Goal: Task Accomplishment & Management: Use online tool/utility

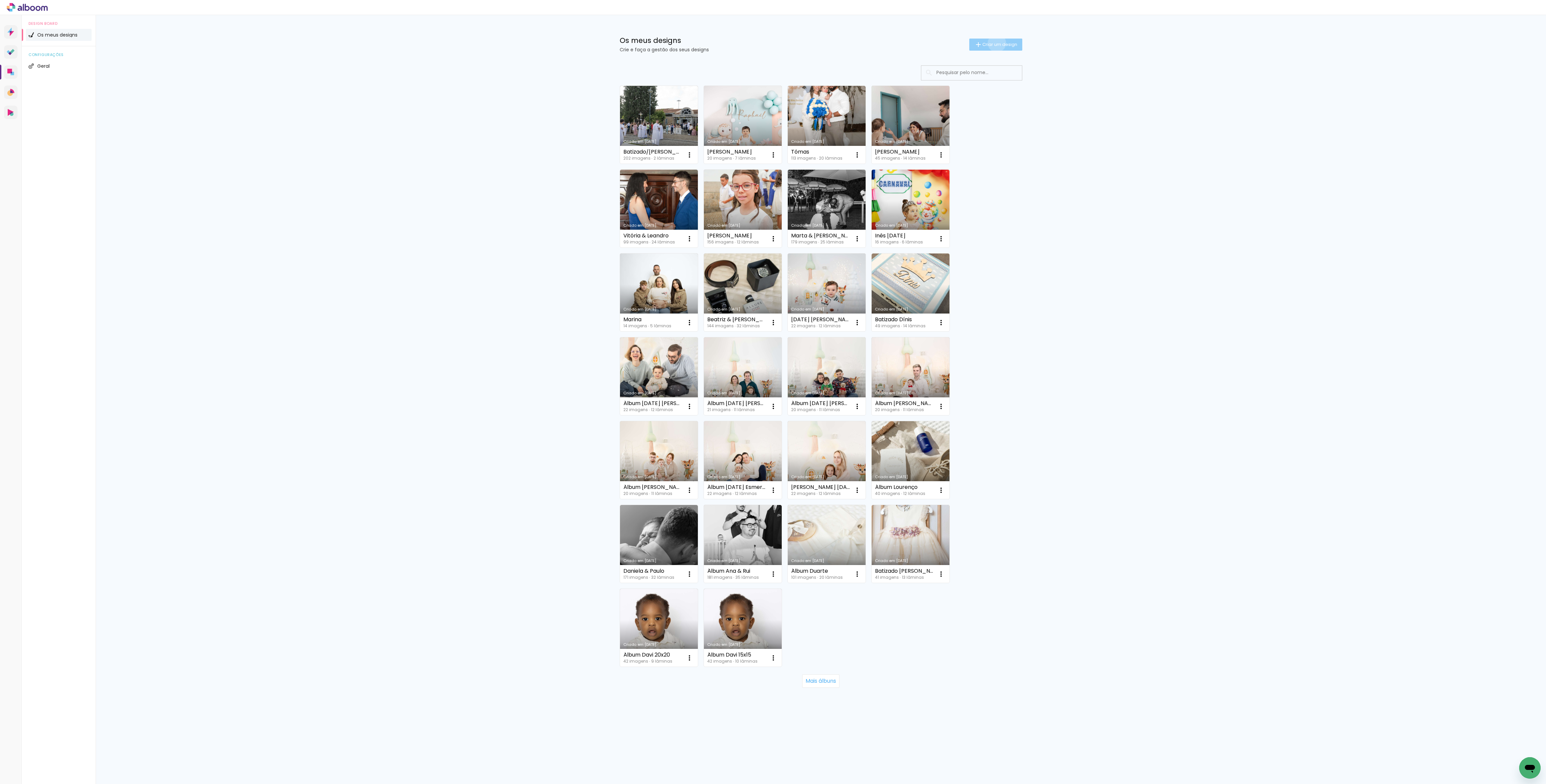
click at [995, 43] on span "Criar um design" at bounding box center [1000, 44] width 35 height 5
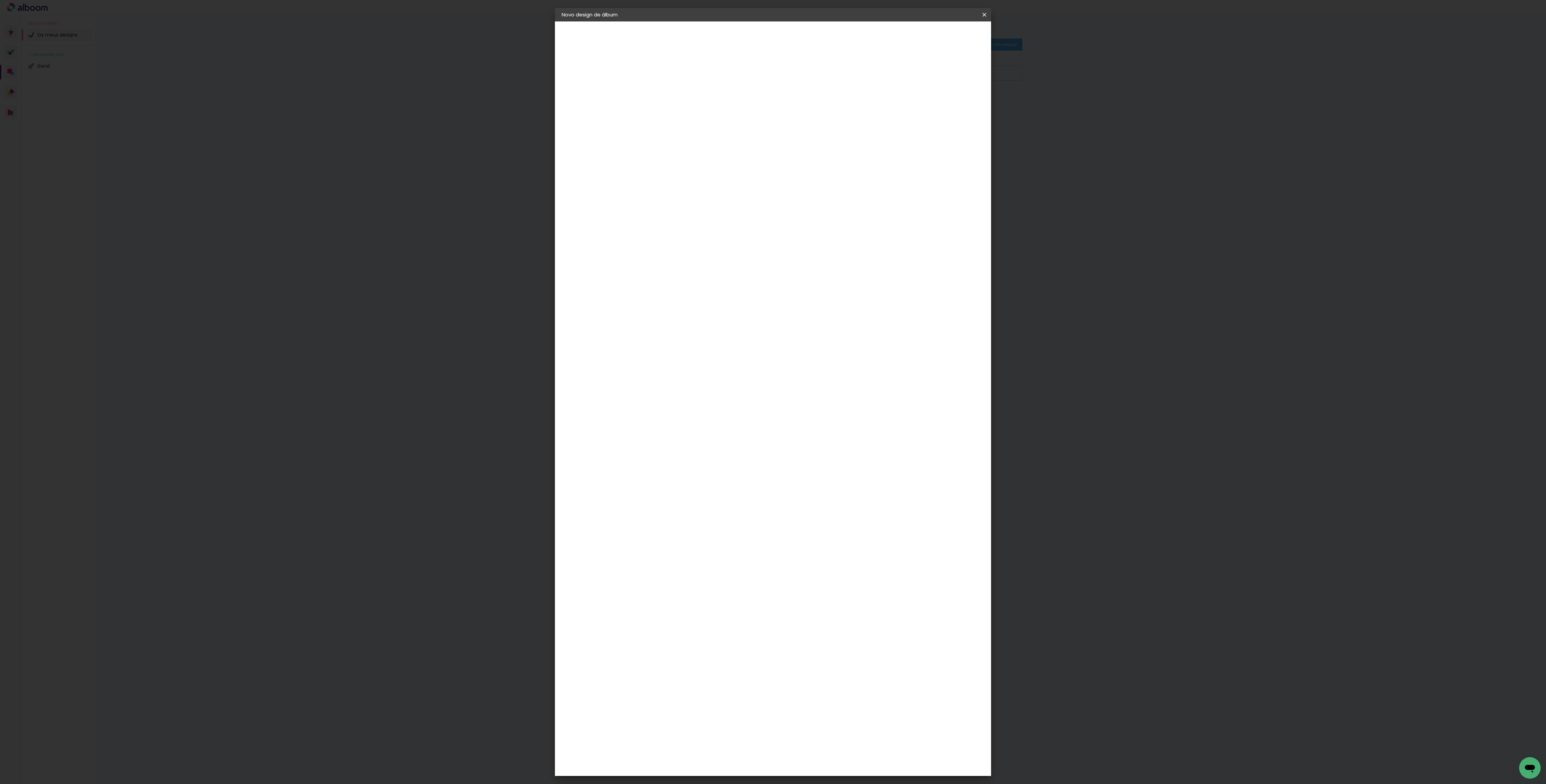
click at [671, 92] on input at bounding box center [671, 89] width 0 height 10
type input "[GEOGRAPHIC_DATA]"
type paper-input "[GEOGRAPHIC_DATA]"
click at [0, 0] on slot "Avançar" at bounding box center [0, 0] width 0 height 0
click at [770, 101] on paper-item "Tamanho Livre" at bounding box center [745, 104] width 51 height 17
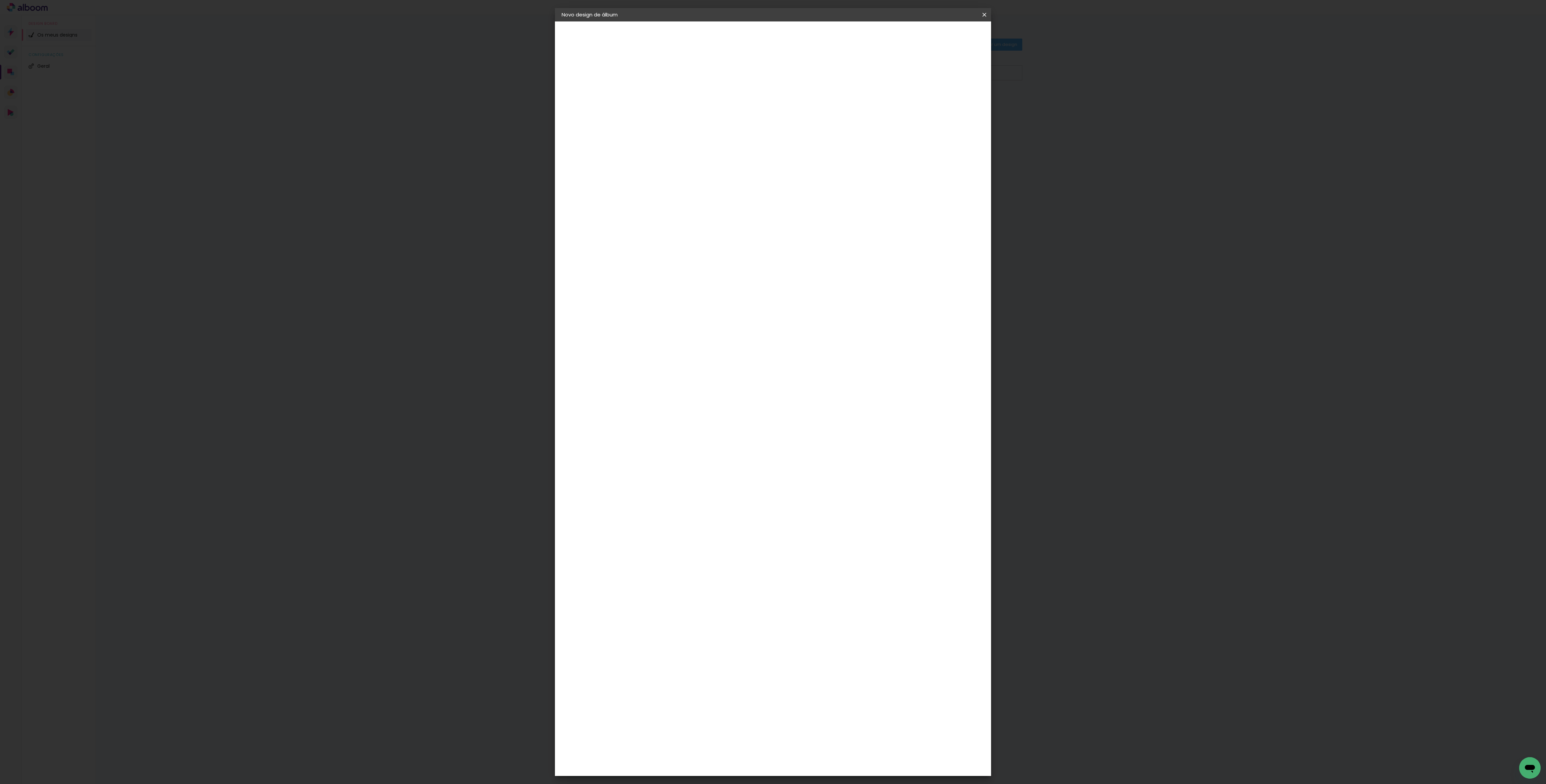
click at [770, 32] on paper-button "Avançar" at bounding box center [753, 36] width 33 height 11
drag, startPoint x: 659, startPoint y: 187, endPoint x: 644, endPoint y: 187, distance: 15.0
click at [644, 187] on div "30" at bounding box center [654, 190] width 25 height 10
type input "3"
type input "25"
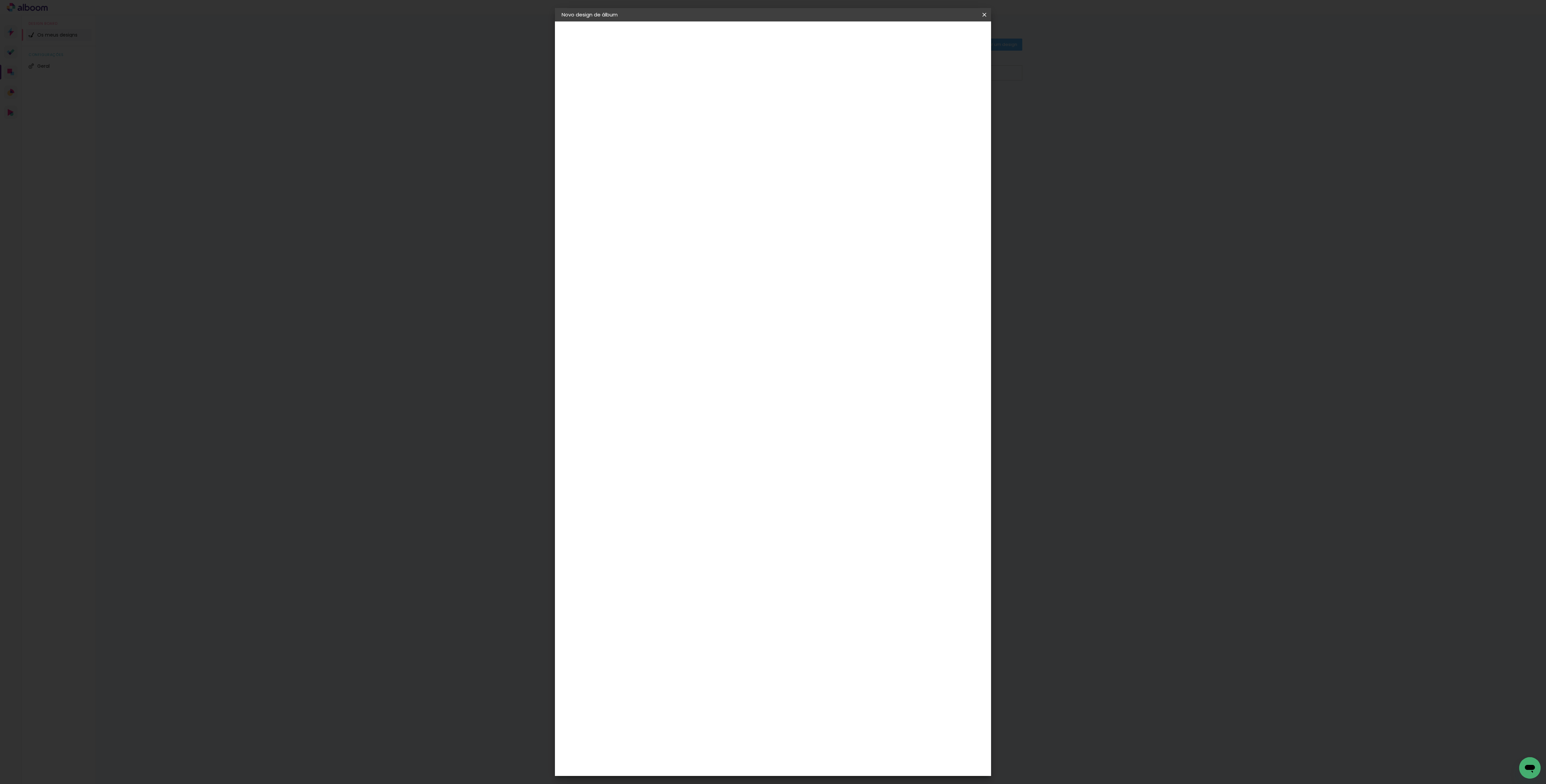
type paper-input "25"
click at [816, 257] on input "60" at bounding box center [809, 256] width 17 height 10
type input "6"
type input "50"
type paper-input "50"
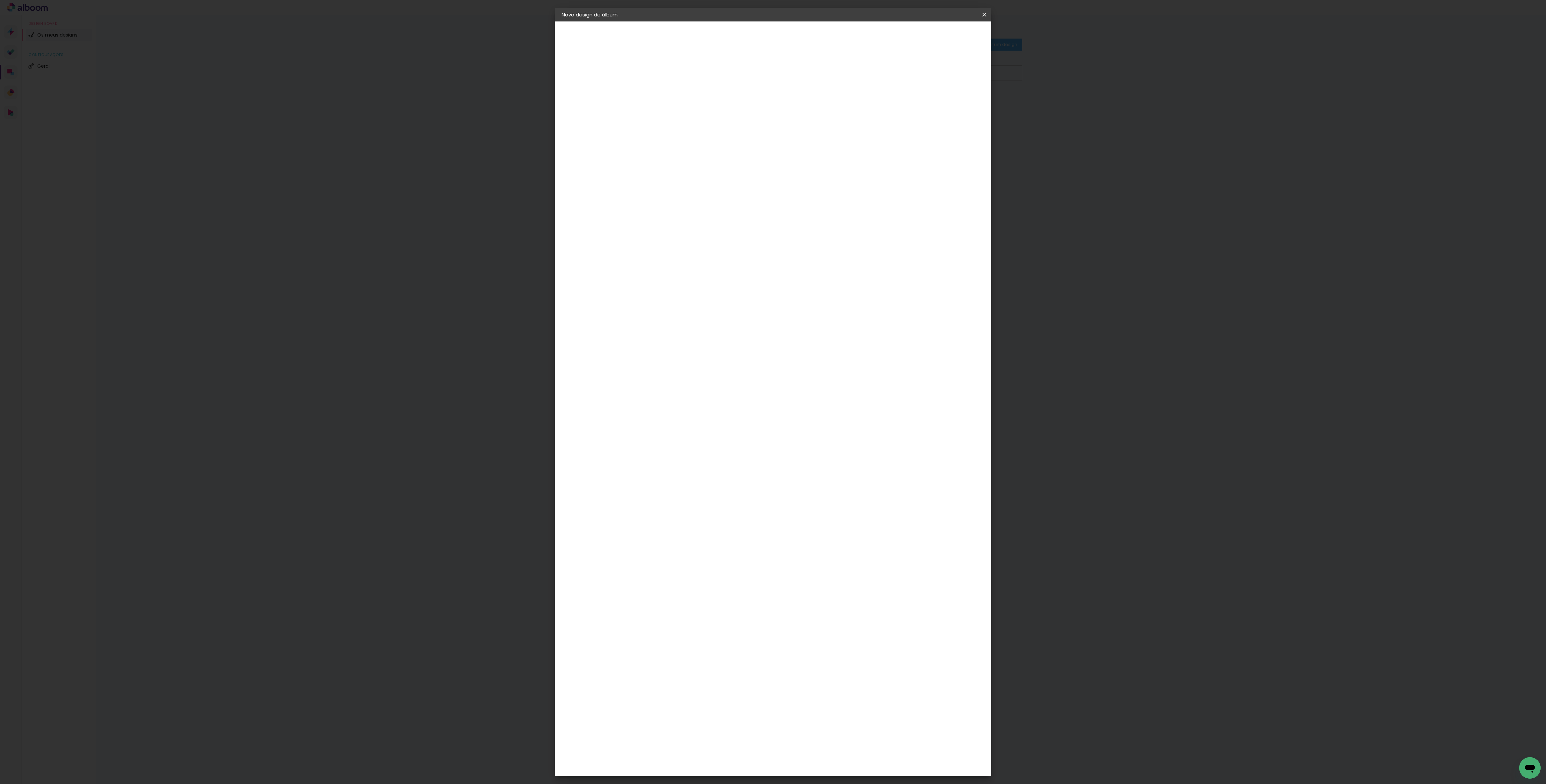
click at [940, 33] on span "Iniciar design" at bounding box center [924, 36] width 31 height 5
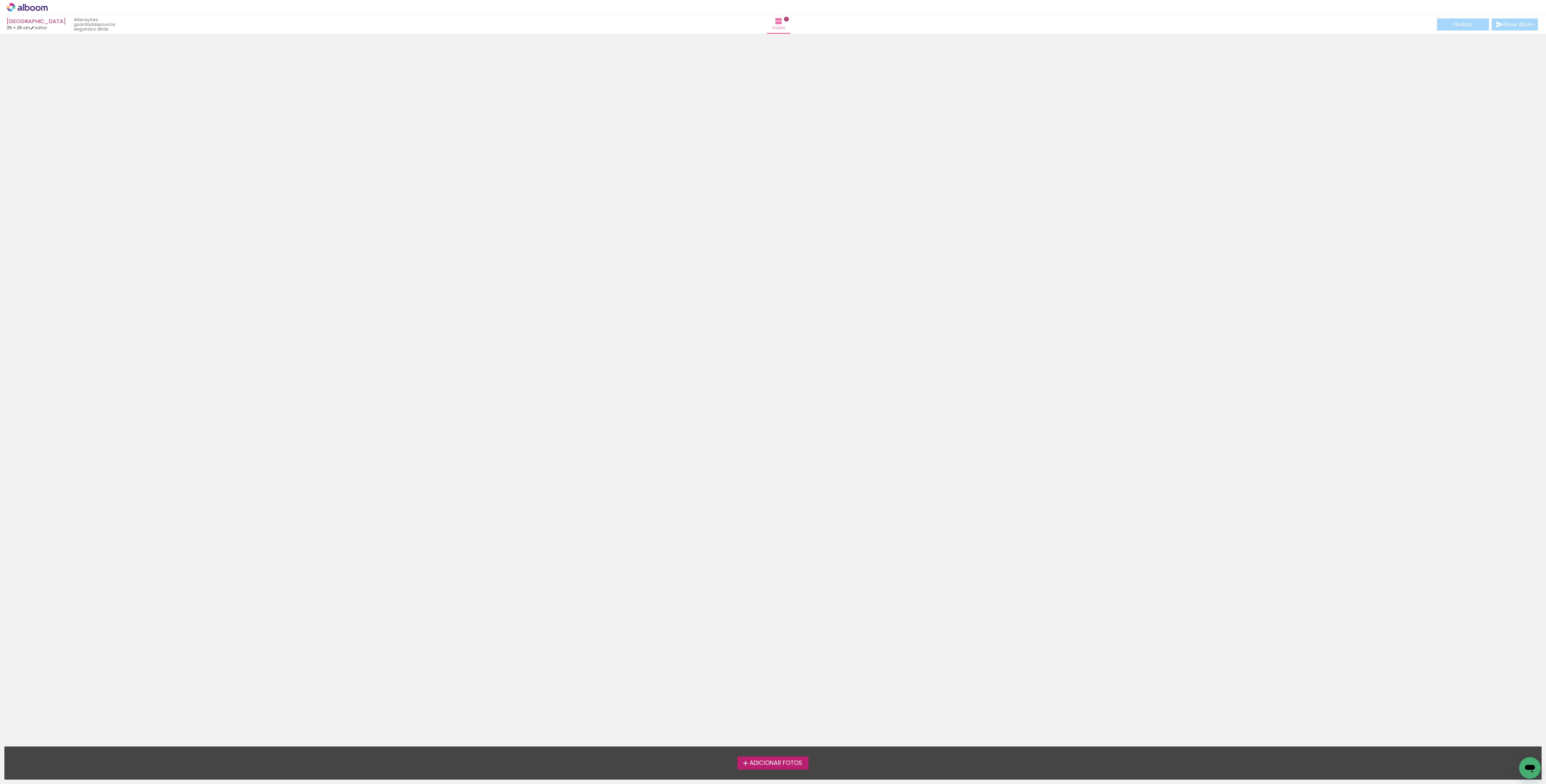
click at [783, 763] on span "Adicionar Fotos" at bounding box center [775, 763] width 53 height 6
click at [0, 0] on input "file" at bounding box center [0, 0] width 0 height 0
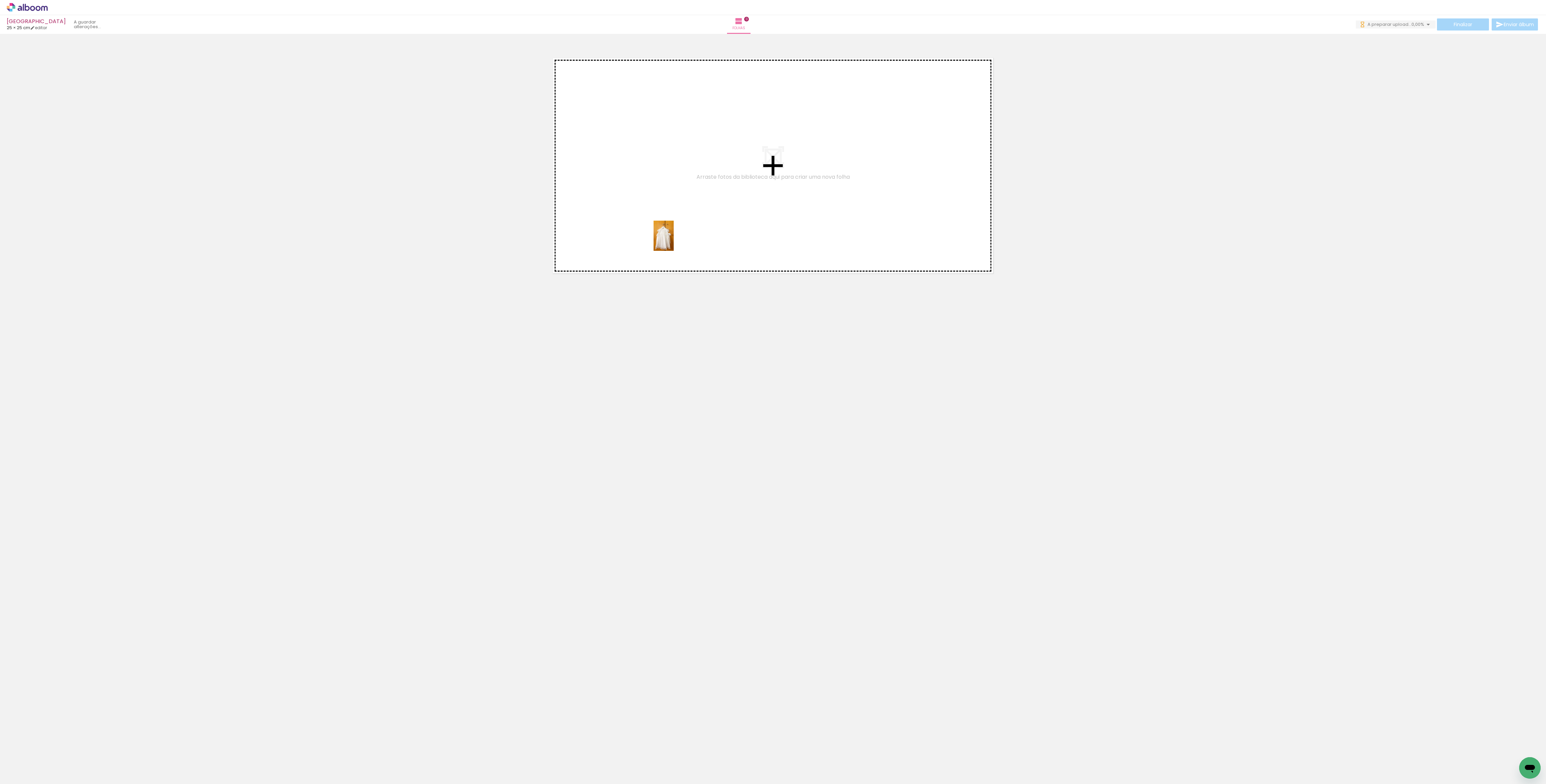
drag, startPoint x: 71, startPoint y: 753, endPoint x: 655, endPoint y: 261, distance: 763.6
click at [694, 213] on quentale-workspace at bounding box center [773, 392] width 1546 height 784
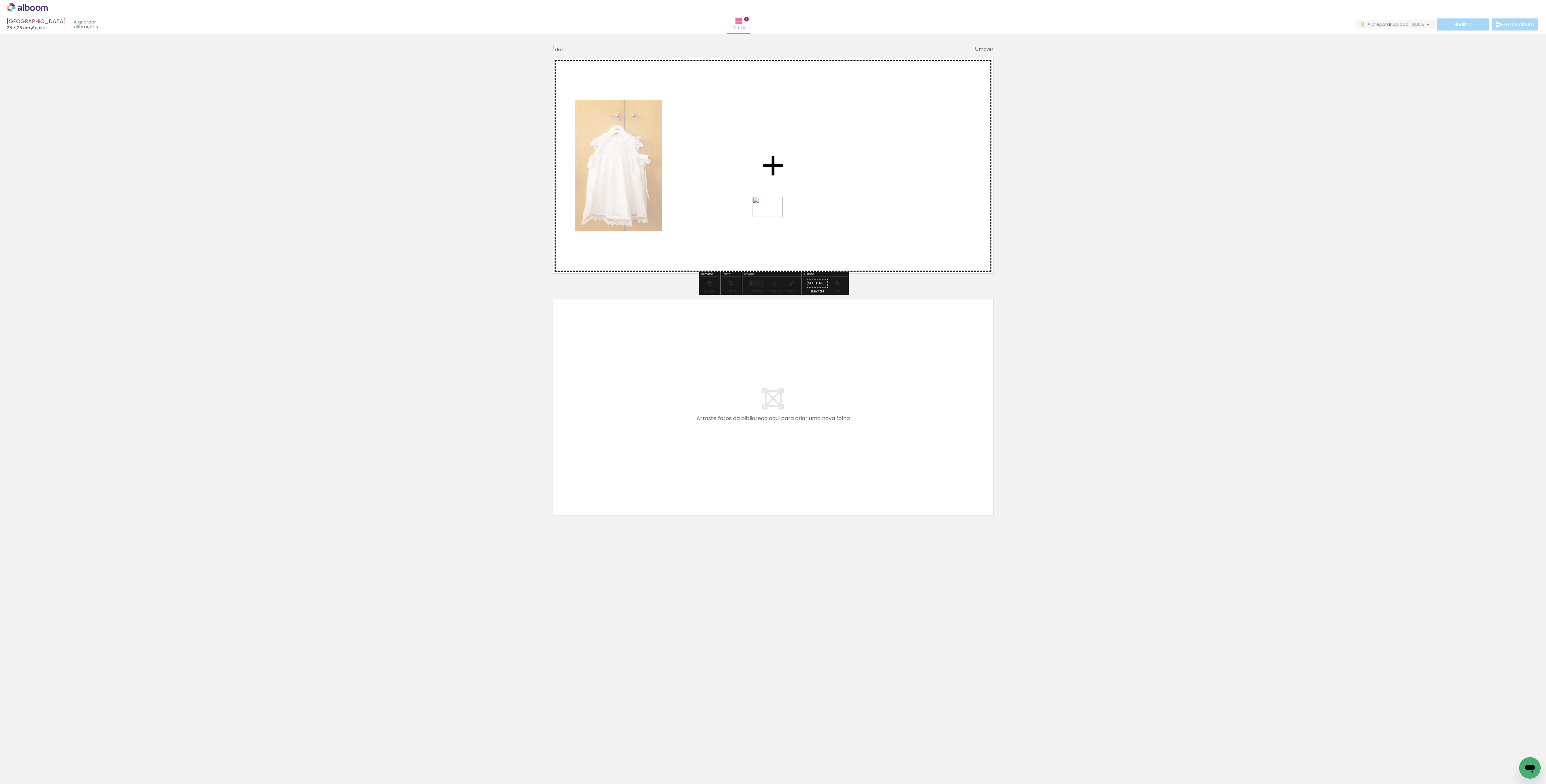
drag, startPoint x: 112, startPoint y: 763, endPoint x: 644, endPoint y: 335, distance: 682.8
click at [772, 217] on quentale-workspace at bounding box center [773, 392] width 1546 height 784
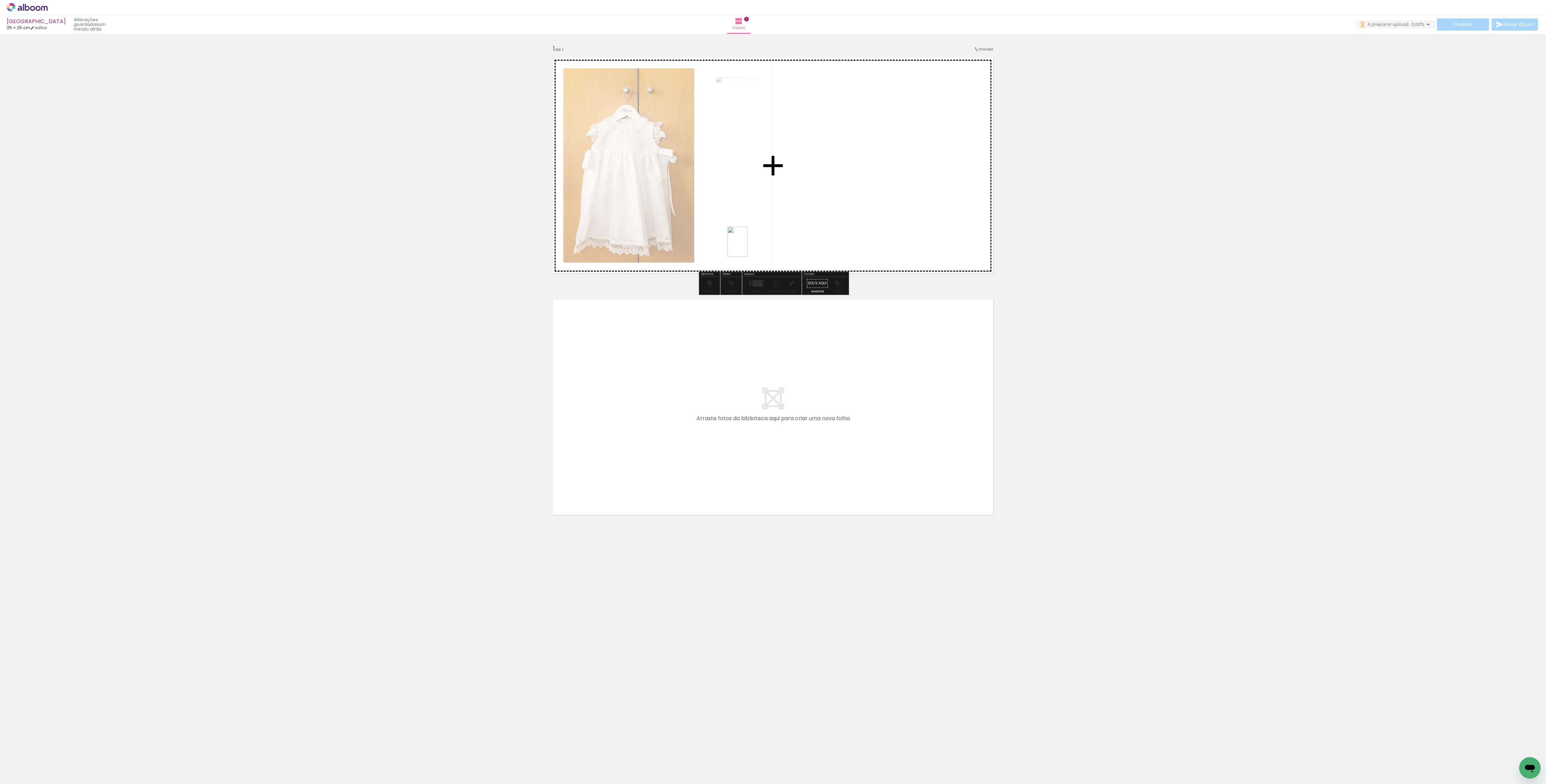
drag, startPoint x: 145, startPoint y: 771, endPoint x: 748, endPoint y: 243, distance: 801.5
click at [748, 243] on quentale-workspace at bounding box center [773, 392] width 1546 height 784
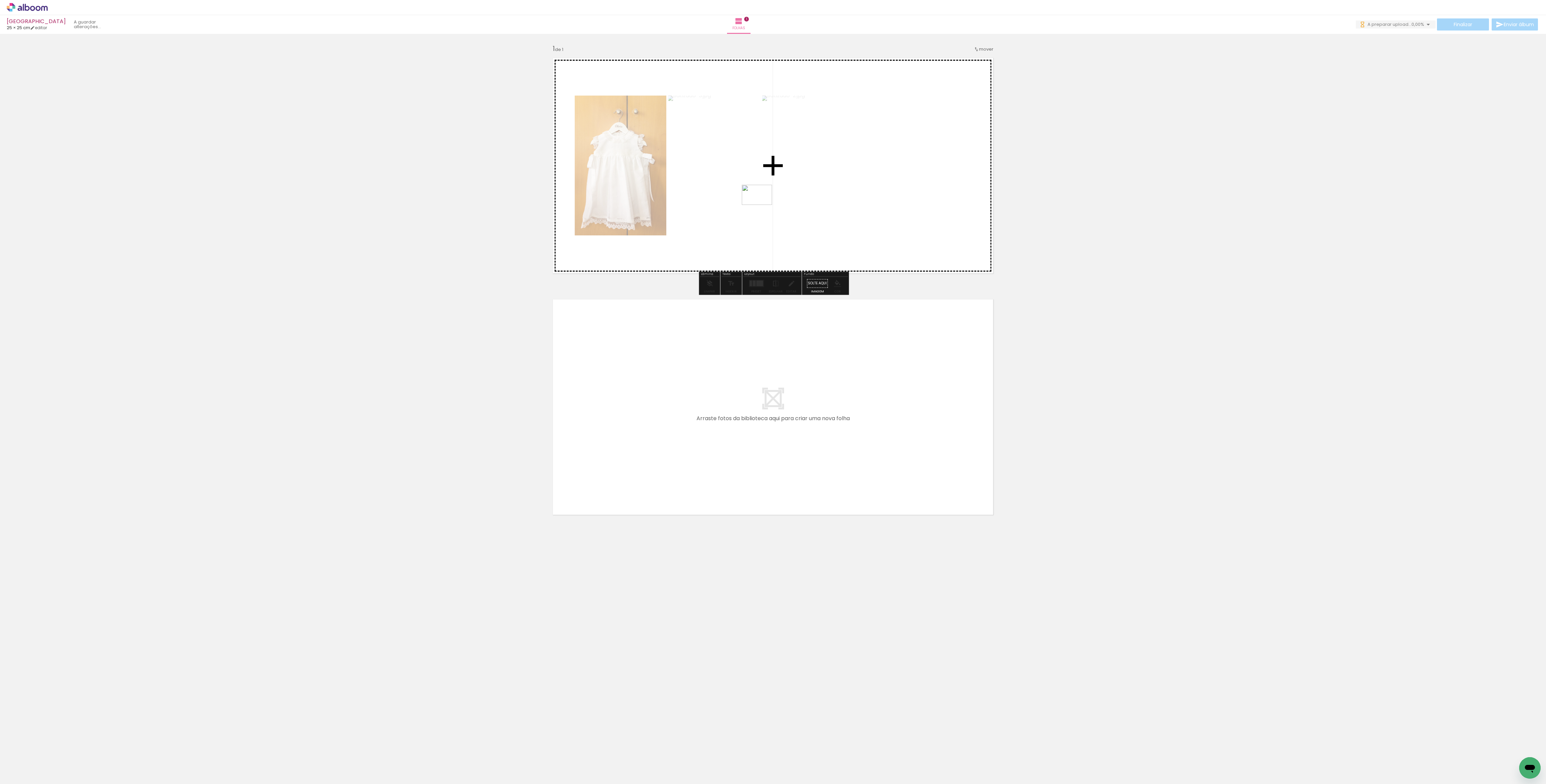
drag, startPoint x: 185, startPoint y: 763, endPoint x: 762, endPoint y: 205, distance: 802.7
click at [762, 205] on quentale-workspace at bounding box center [773, 392] width 1546 height 784
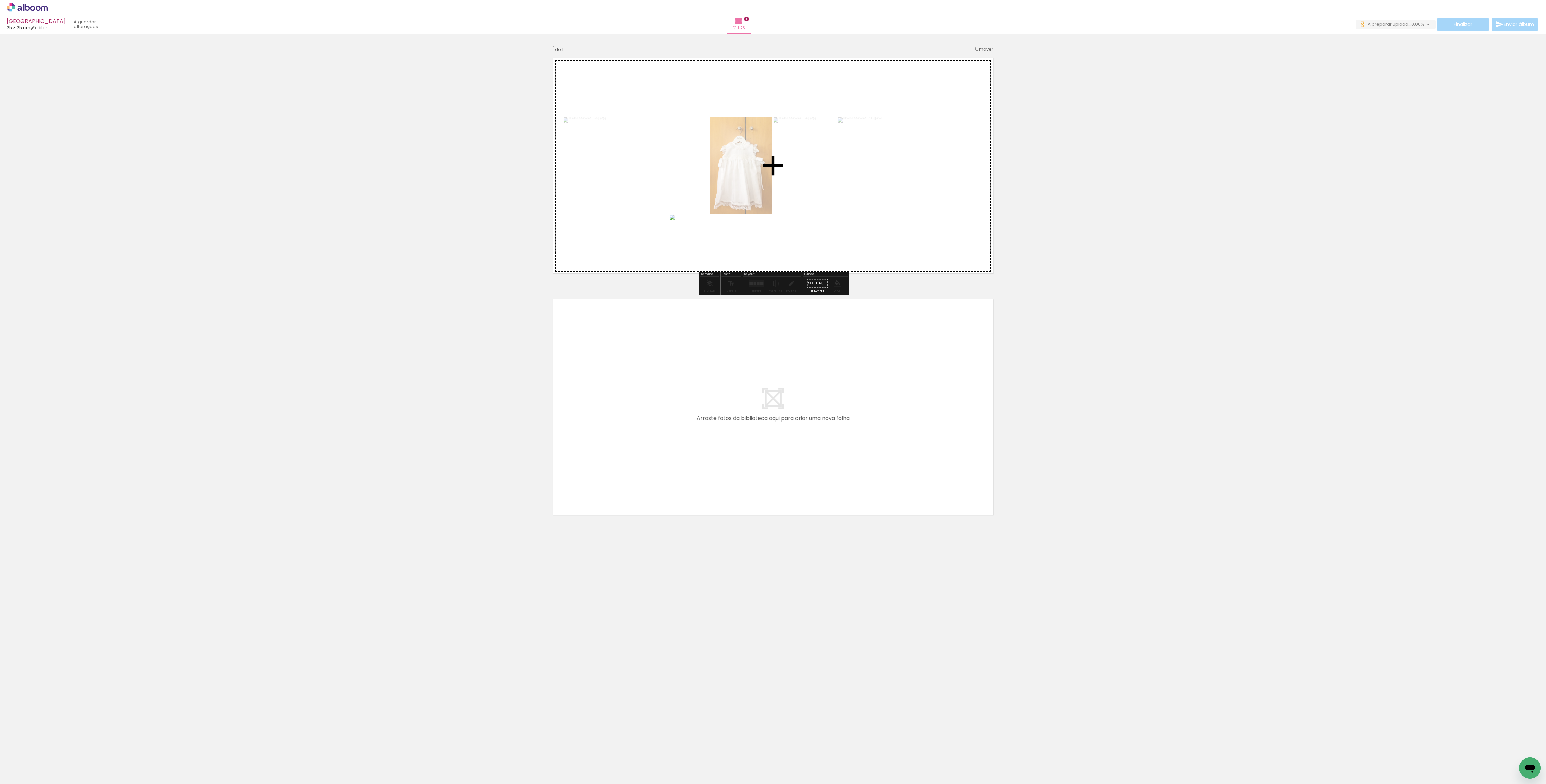
drag, startPoint x: 226, startPoint y: 753, endPoint x: 639, endPoint y: 303, distance: 610.8
click at [698, 230] on quentale-workspace at bounding box center [773, 392] width 1546 height 784
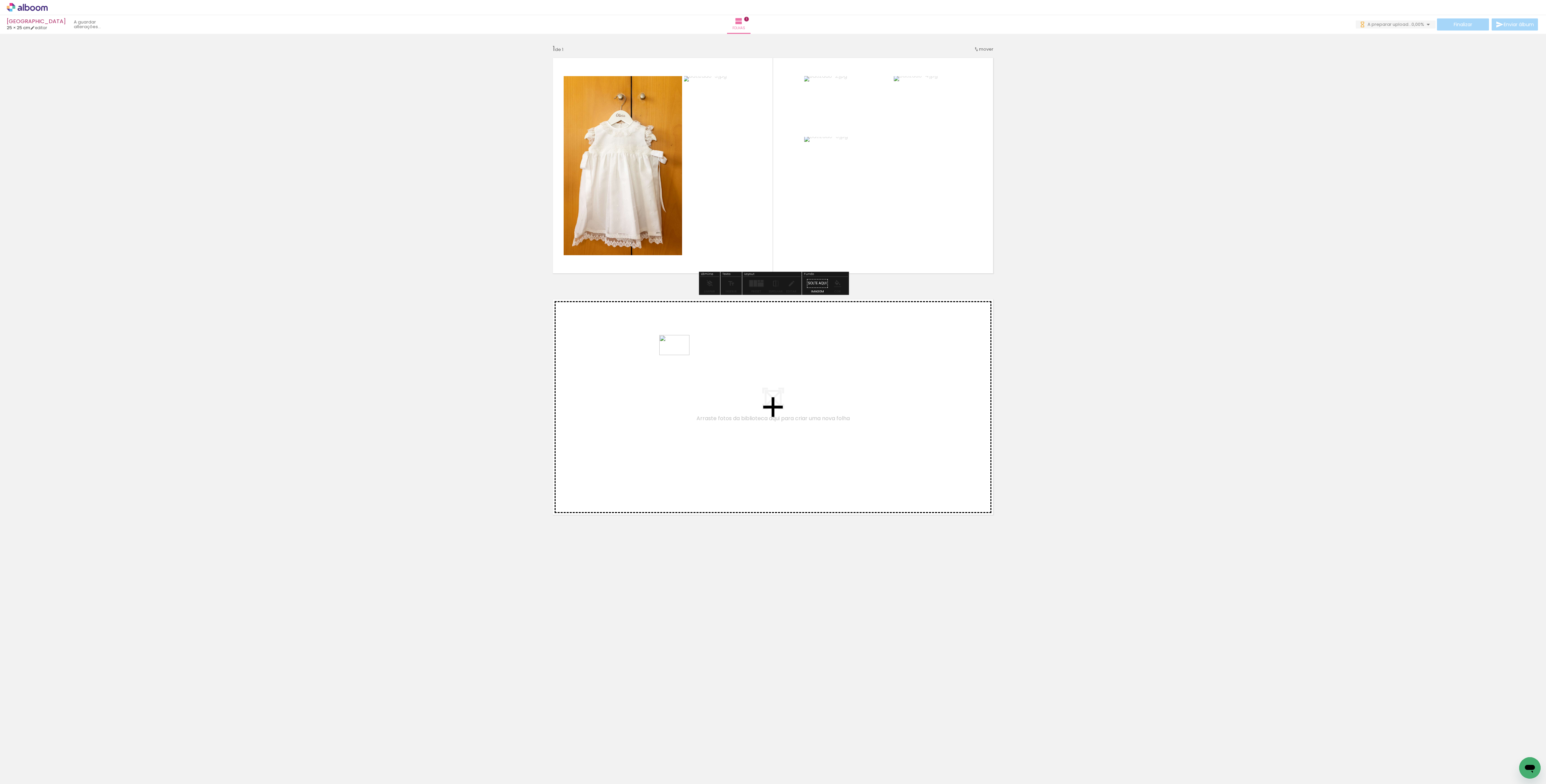
drag, startPoint x: 273, startPoint y: 740, endPoint x: 680, endPoint y: 356, distance: 559.6
click at [680, 356] on quentale-workspace at bounding box center [773, 392] width 1546 height 784
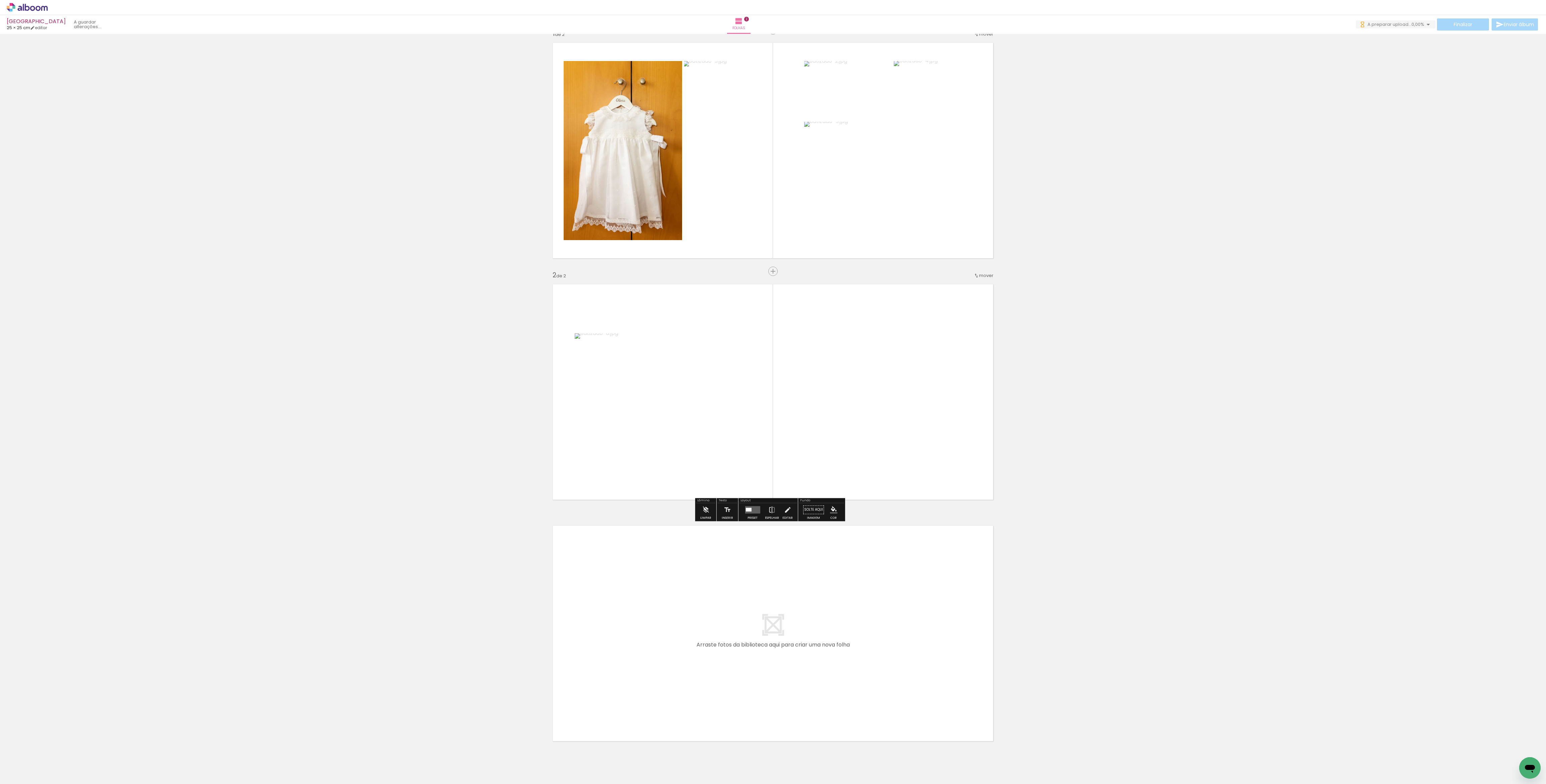
scroll to position [19, 0]
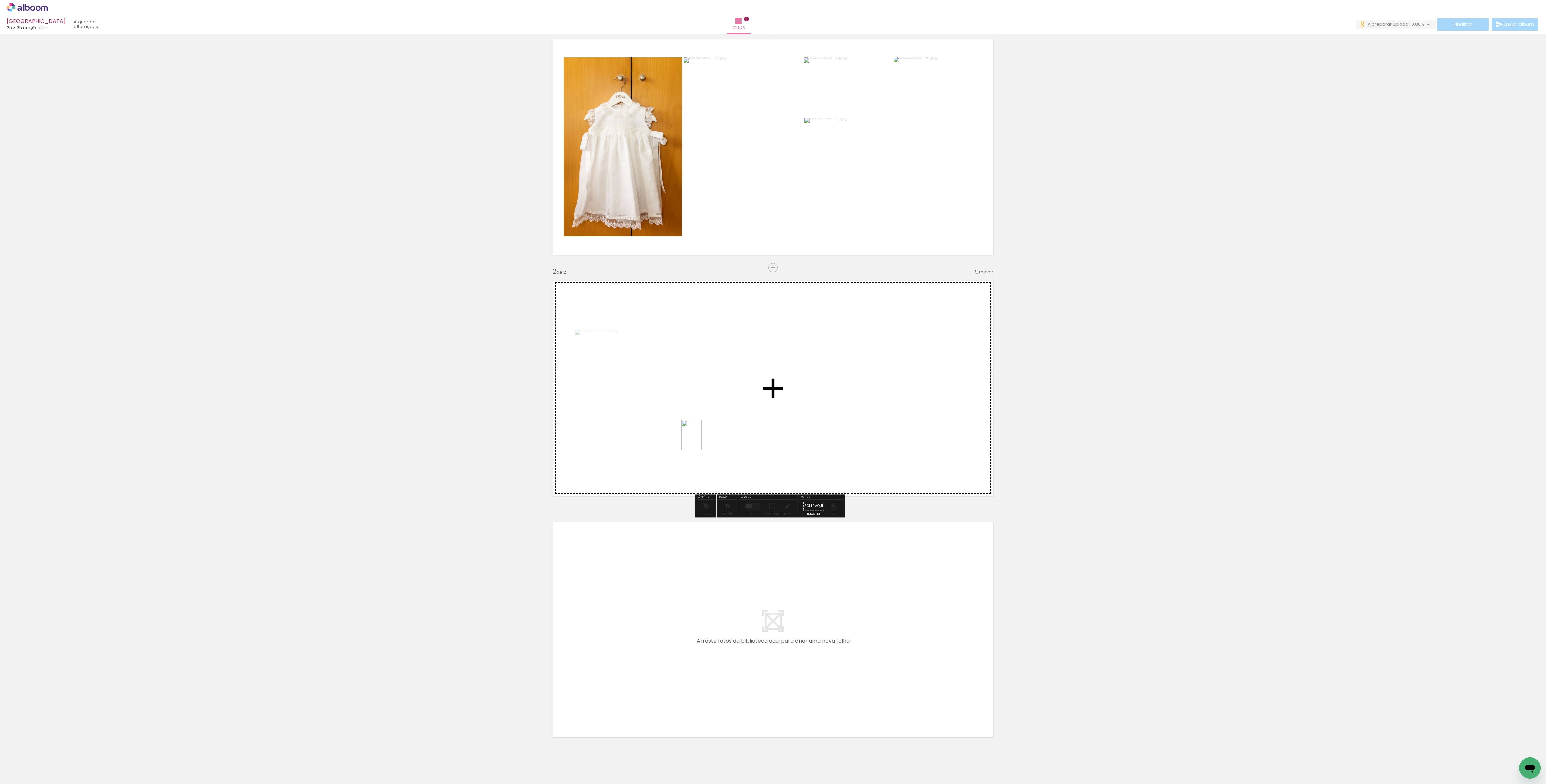
drag, startPoint x: 328, startPoint y: 722, endPoint x: 591, endPoint y: 550, distance: 314.2
click at [789, 383] on quentale-workspace at bounding box center [773, 392] width 1546 height 784
drag, startPoint x: 328, startPoint y: 762, endPoint x: 645, endPoint y: 439, distance: 452.6
click at [645, 439] on quentale-workspace at bounding box center [773, 392] width 1546 height 784
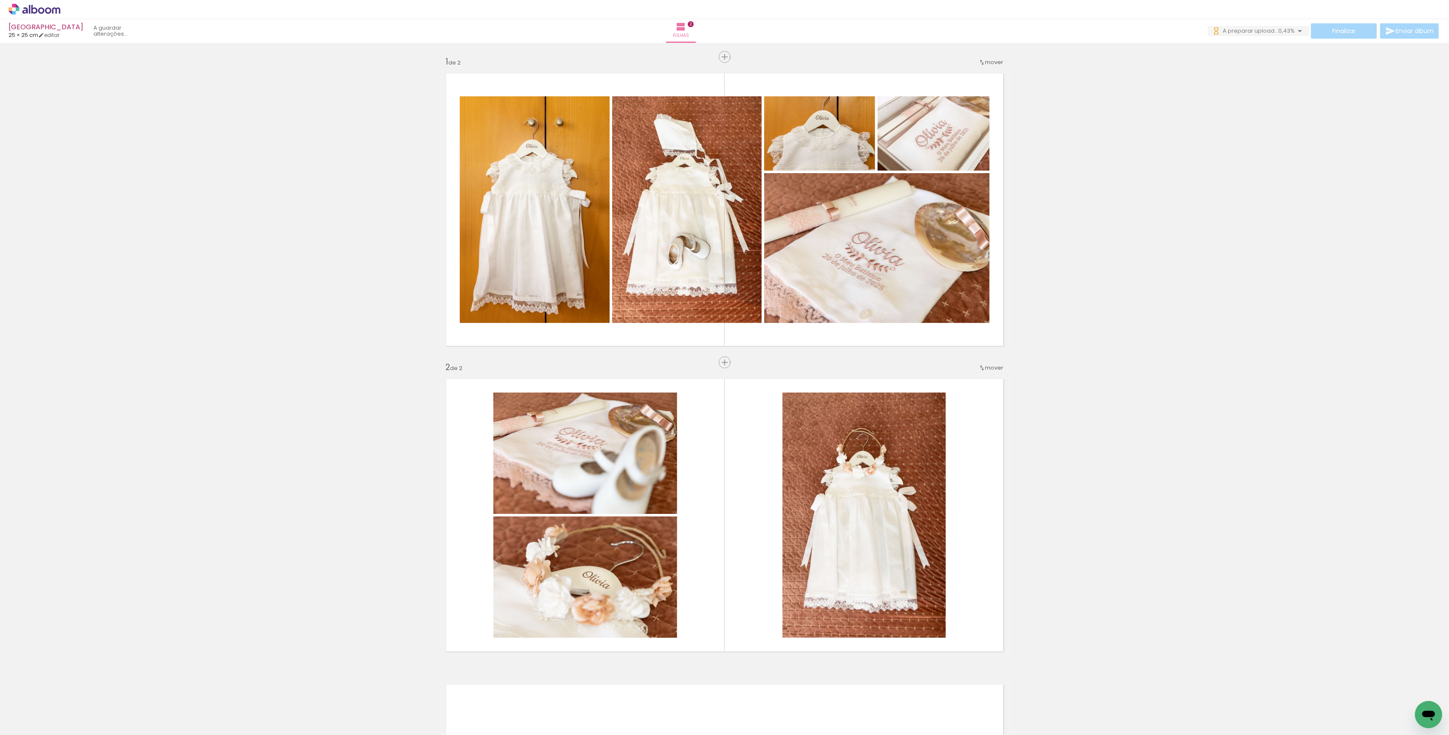
scroll to position [0, 0]
click at [1334, 28] on span "Finalizar" at bounding box center [1343, 31] width 23 height 6
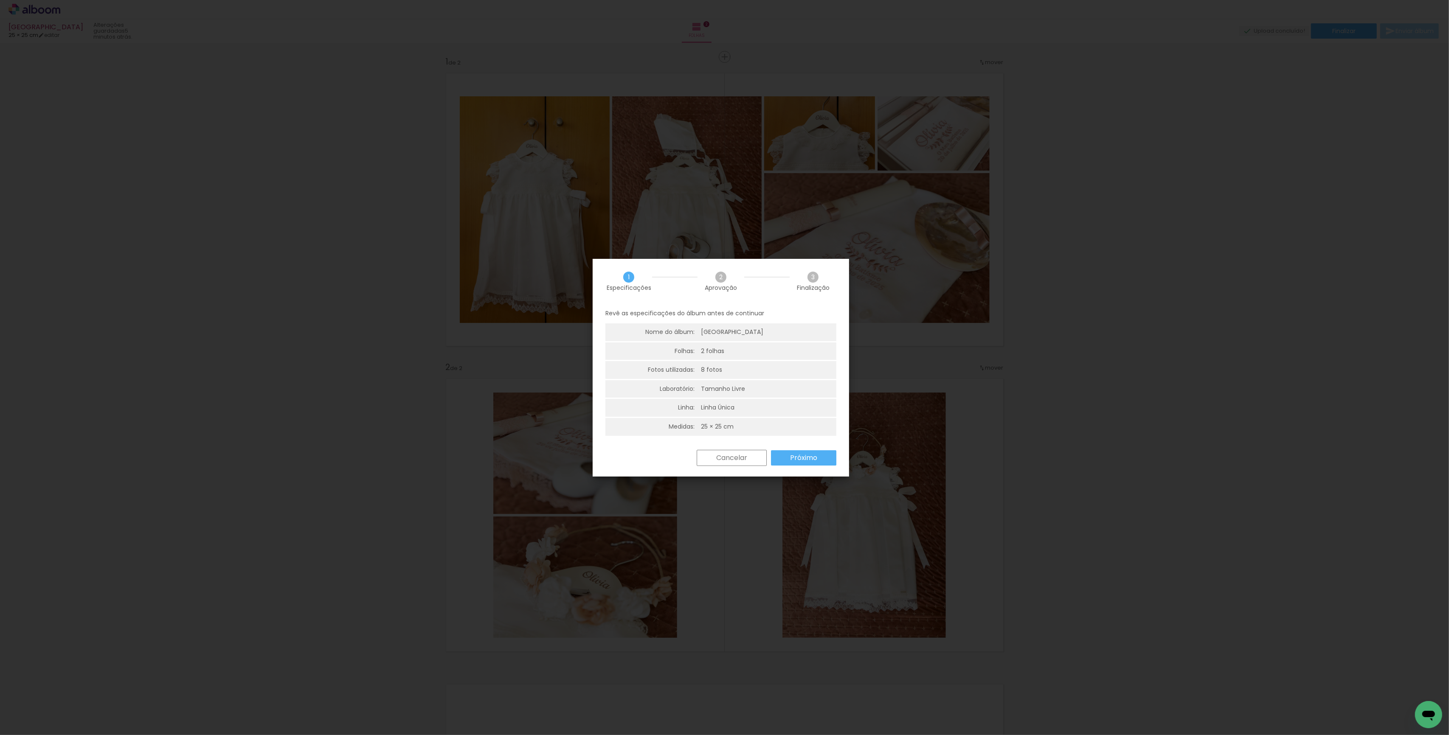
click at [780, 456] on paper-button "Próximo" at bounding box center [803, 457] width 65 height 15
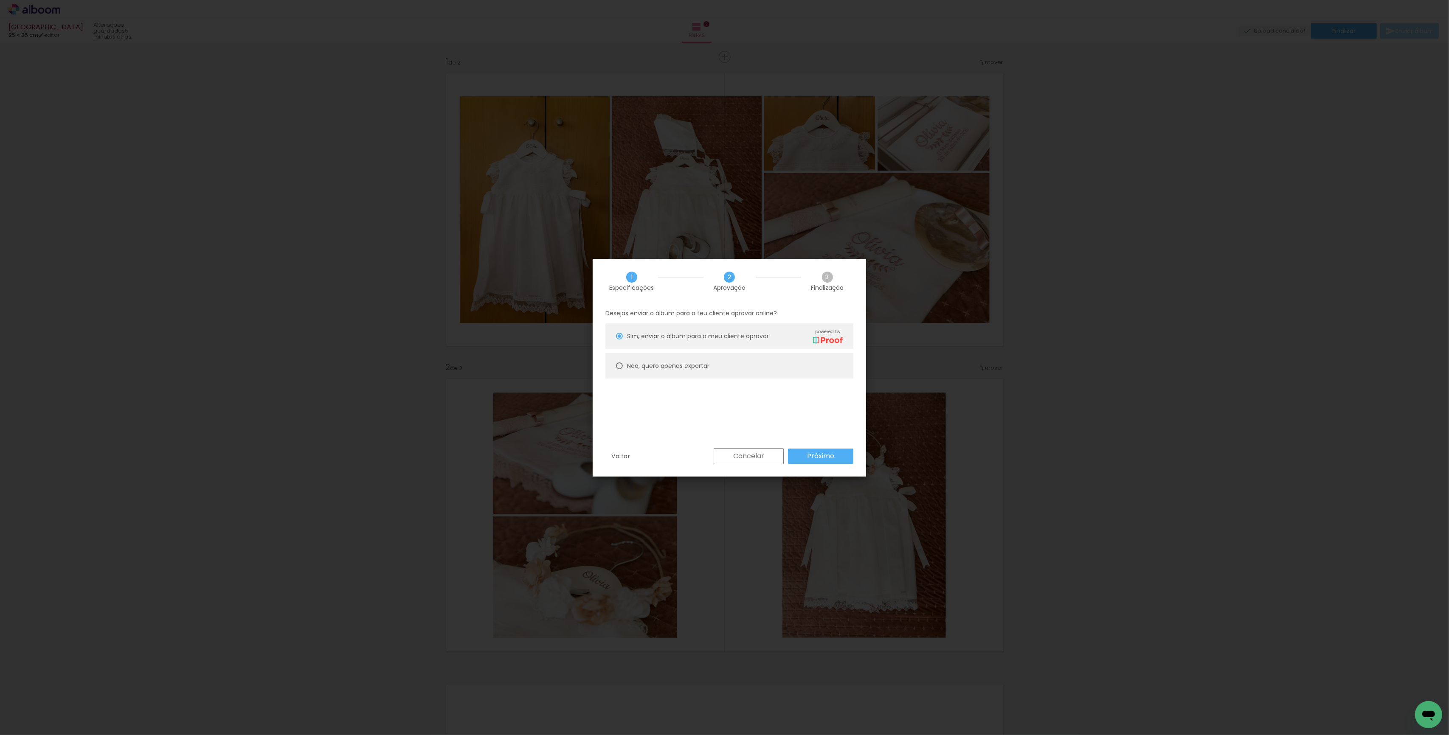
click at [747, 461] on paper-button "Cancelar" at bounding box center [749, 456] width 70 height 16
